Goal: Find specific page/section: Find specific page/section

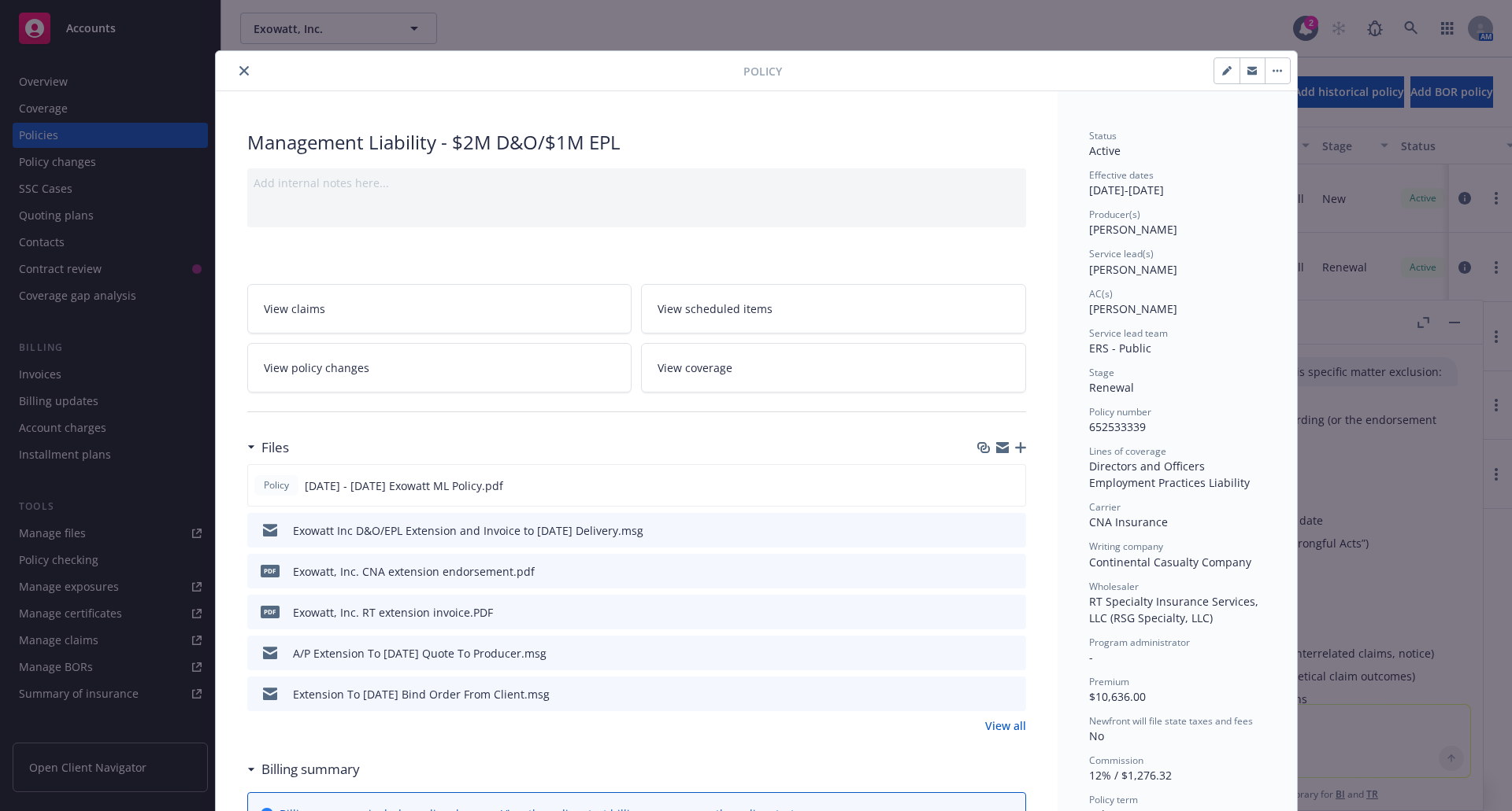
scroll to position [1491, 0]
click at [980, 484] on icon "download file" at bounding box center [983, 482] width 10 height 10
click at [1154, 22] on div "Policy Management Liability - $2M D&O/$1M EPL Add internal notes here... View c…" at bounding box center [756, 406] width 1512 height 811
click at [1412, 23] on div "Policy Management Liability - $2M D&O/$1M EPL Add internal notes here... View c…" at bounding box center [756, 406] width 1512 height 811
click at [240, 72] on icon "close" at bounding box center [244, 70] width 10 height 10
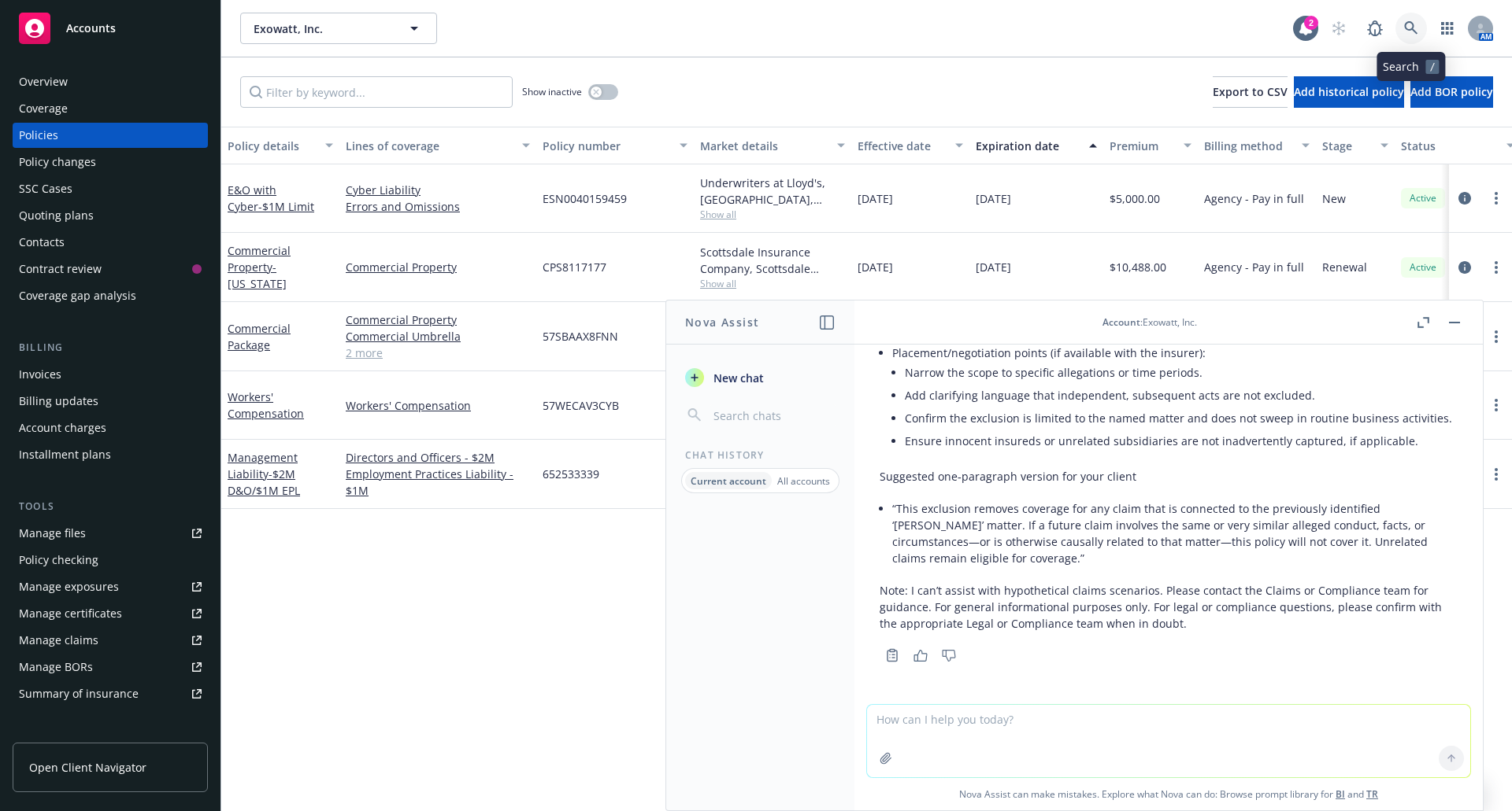
click at [1408, 29] on icon at bounding box center [1410, 28] width 13 height 13
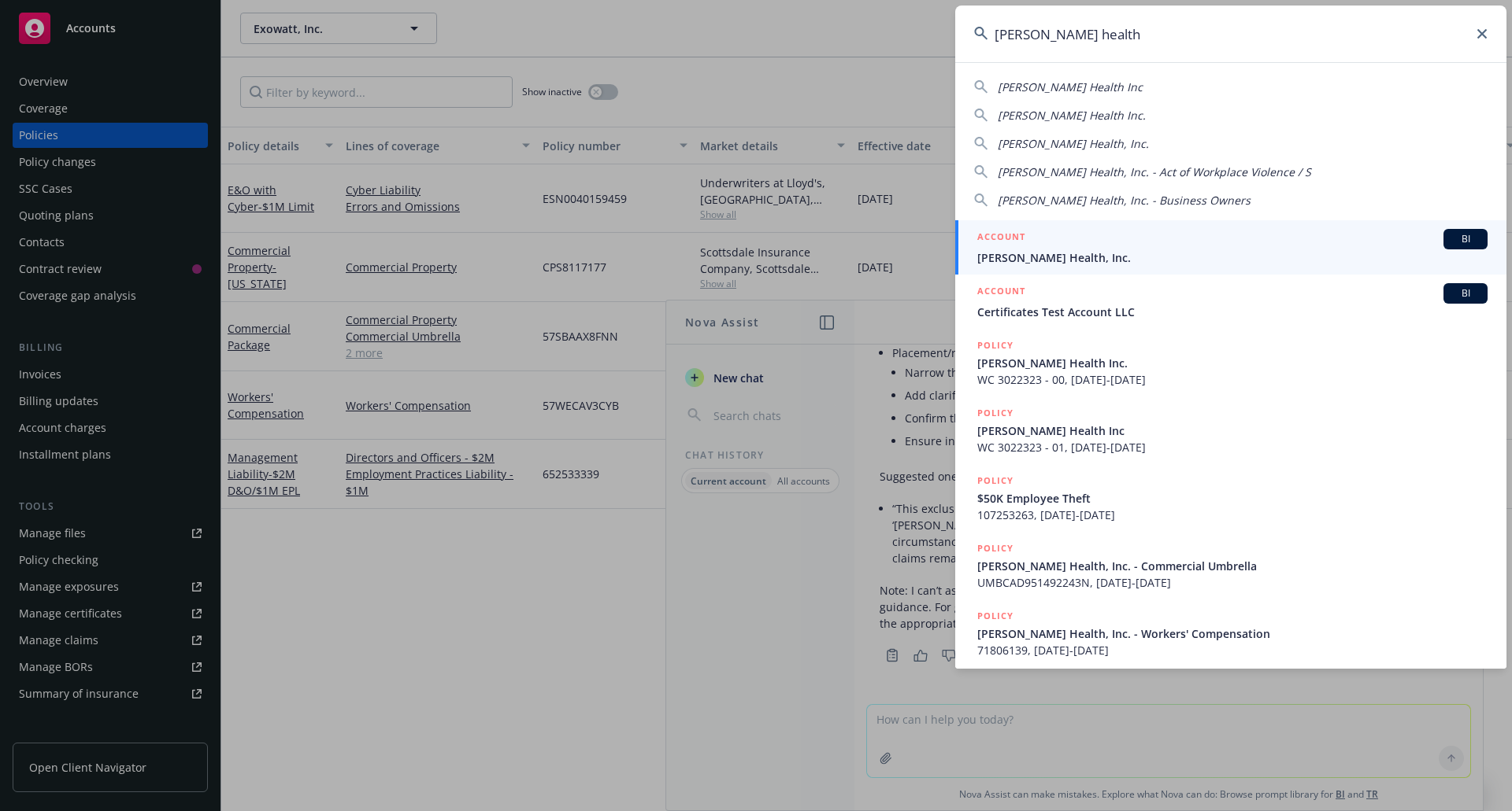
type input "[PERSON_NAME] health"
click at [1125, 240] on div "ACCOUNT BI" at bounding box center [1233, 239] width 510 height 21
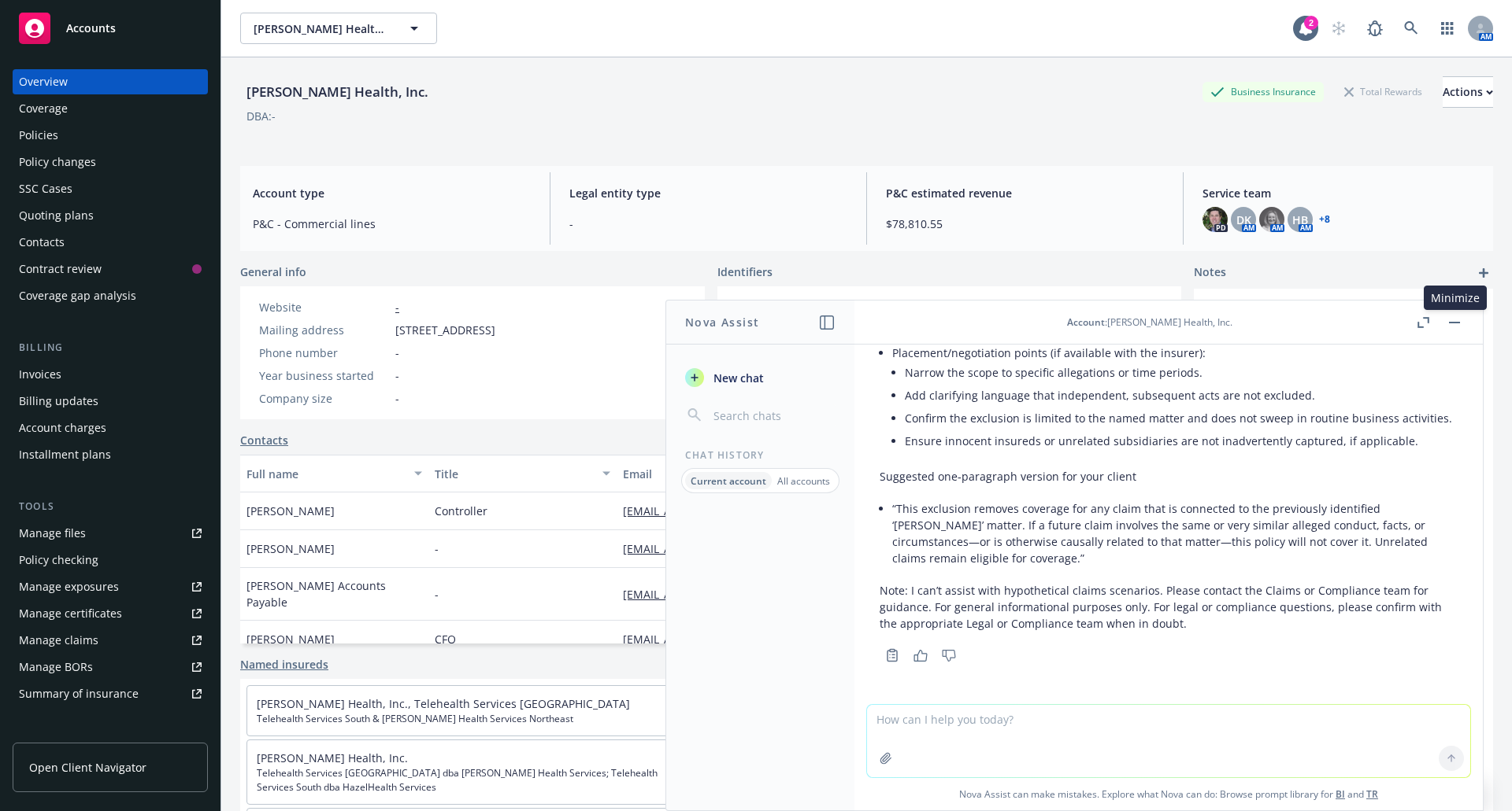
click at [1455, 325] on button "button" at bounding box center [1454, 322] width 19 height 19
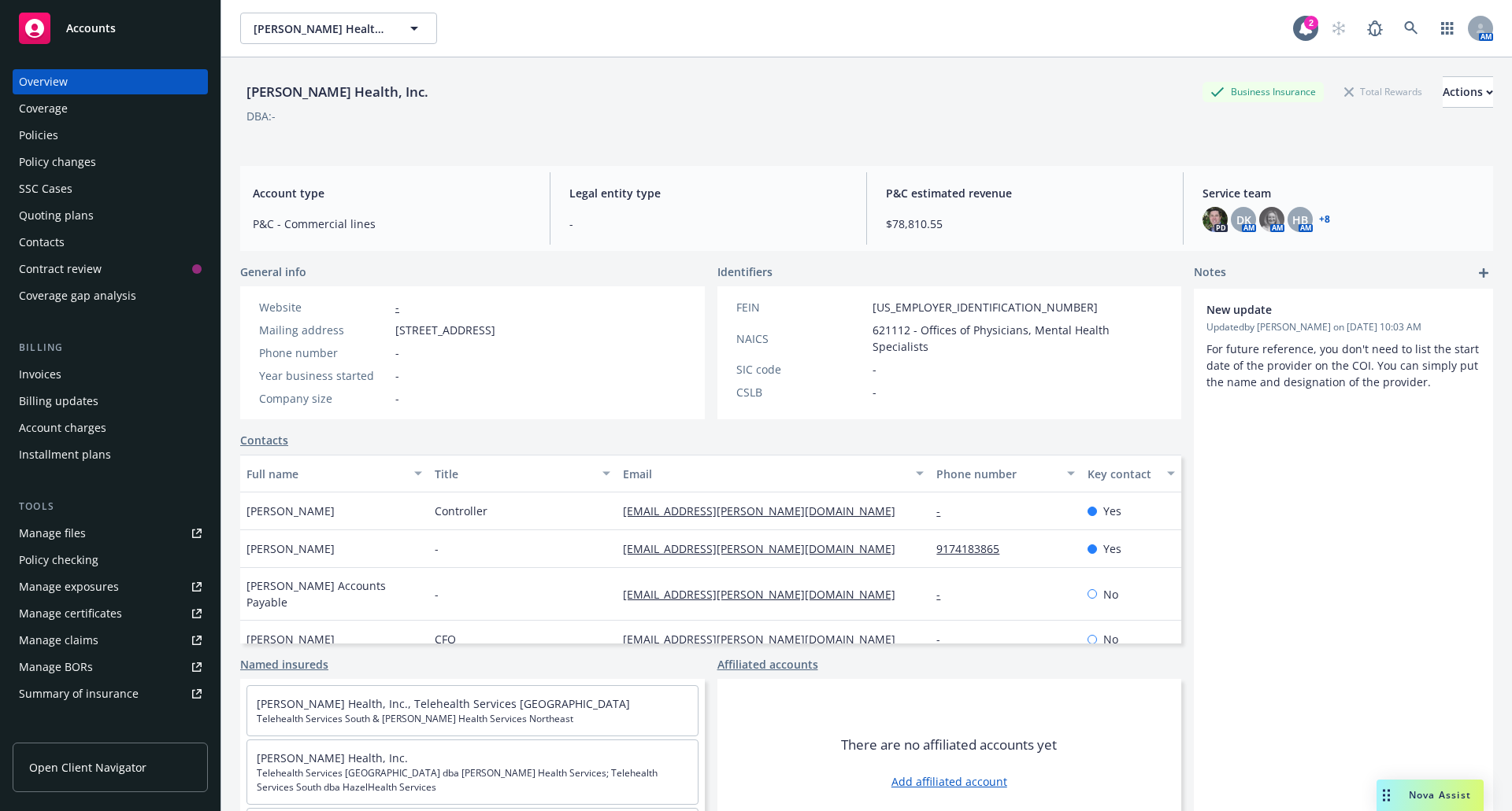
click at [1319, 217] on link "+ 8" at bounding box center [1324, 219] width 11 height 10
